Goal: Find specific page/section: Find specific page/section

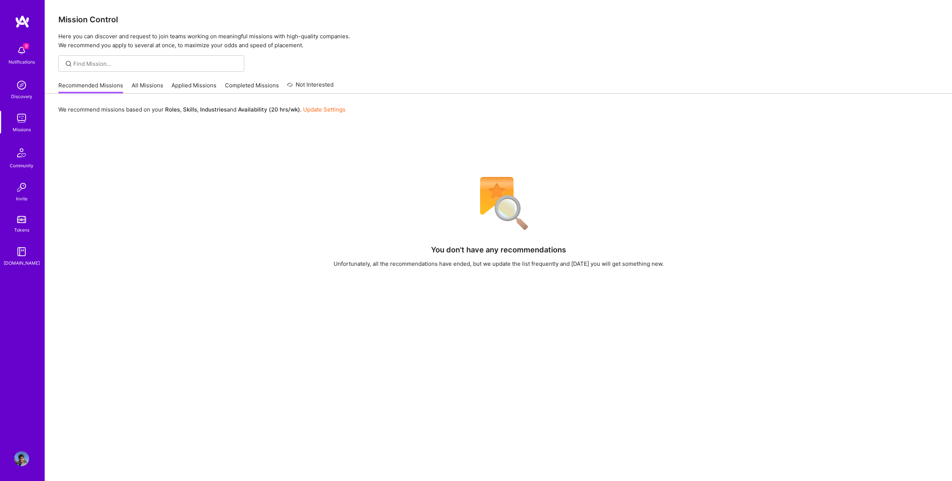
click at [15, 115] on img at bounding box center [21, 118] width 15 height 15
click at [277, 203] on div "You don't have any recommendations Unfortunately, all the recommendations have …" at bounding box center [498, 364] width 880 height 385
click at [141, 83] on link "All Missions" at bounding box center [148, 87] width 32 height 12
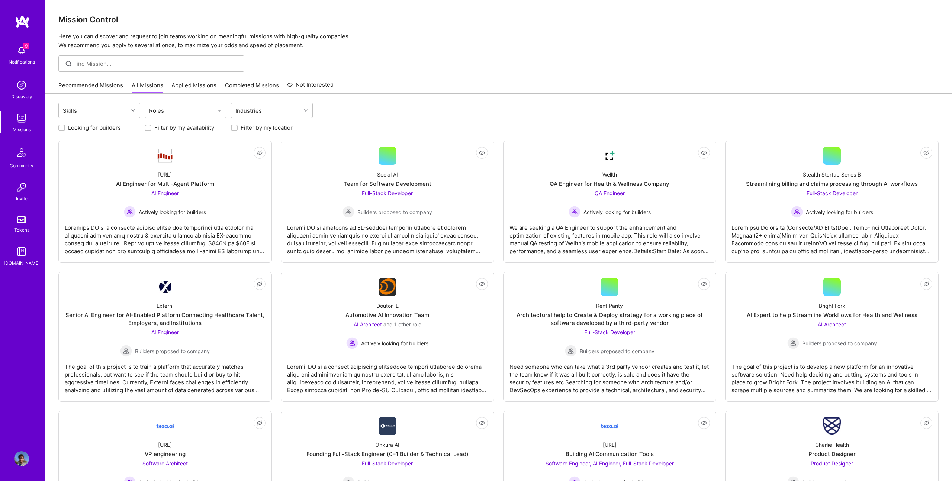
click at [466, 126] on div "Looking for builders Filter by my availability Filter by my location" at bounding box center [498, 126] width 880 height 12
